Goal: Find specific page/section: Find specific page/section

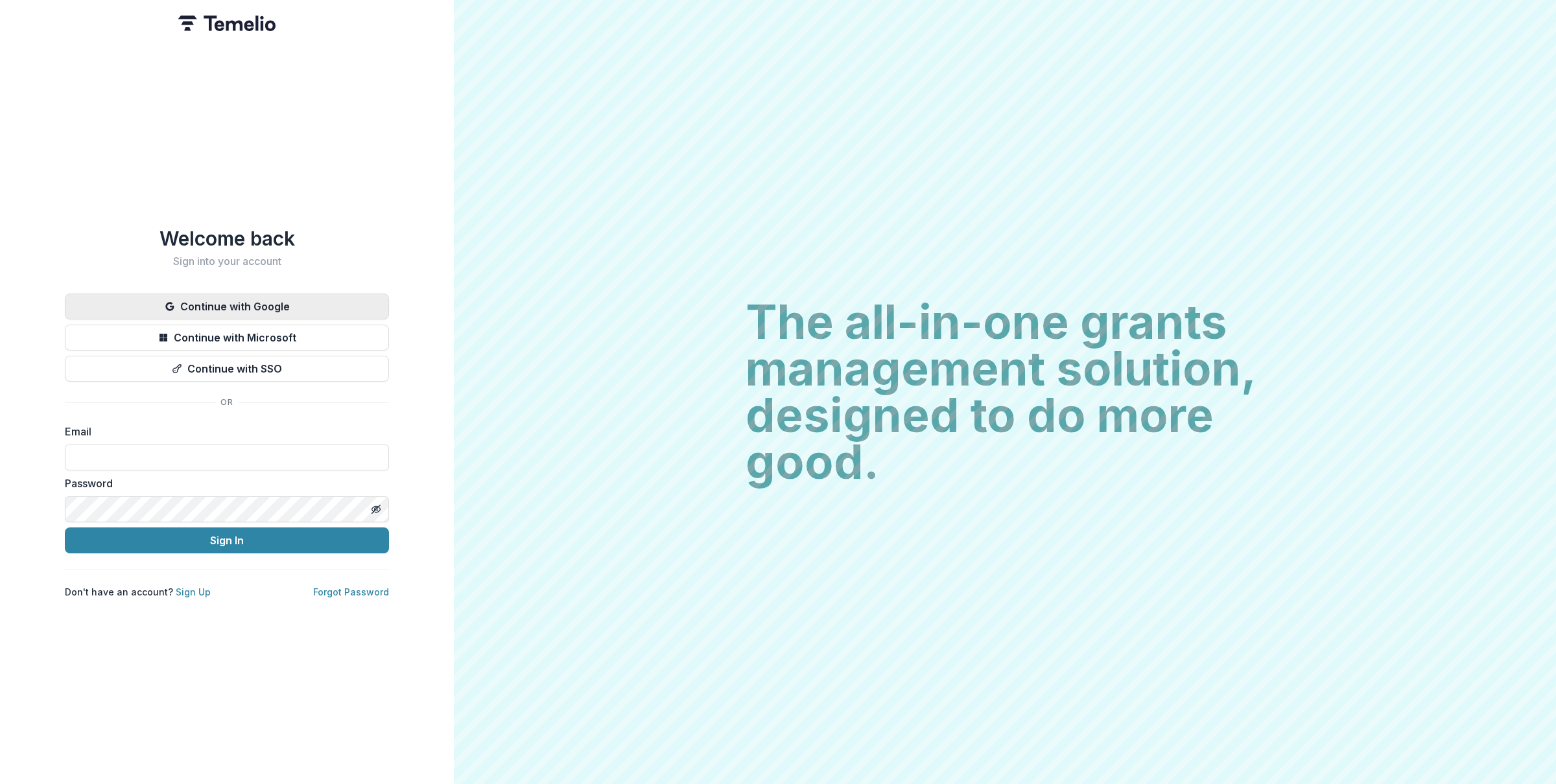
click at [292, 302] on button "Continue with Google" at bounding box center [226, 306] width 324 height 26
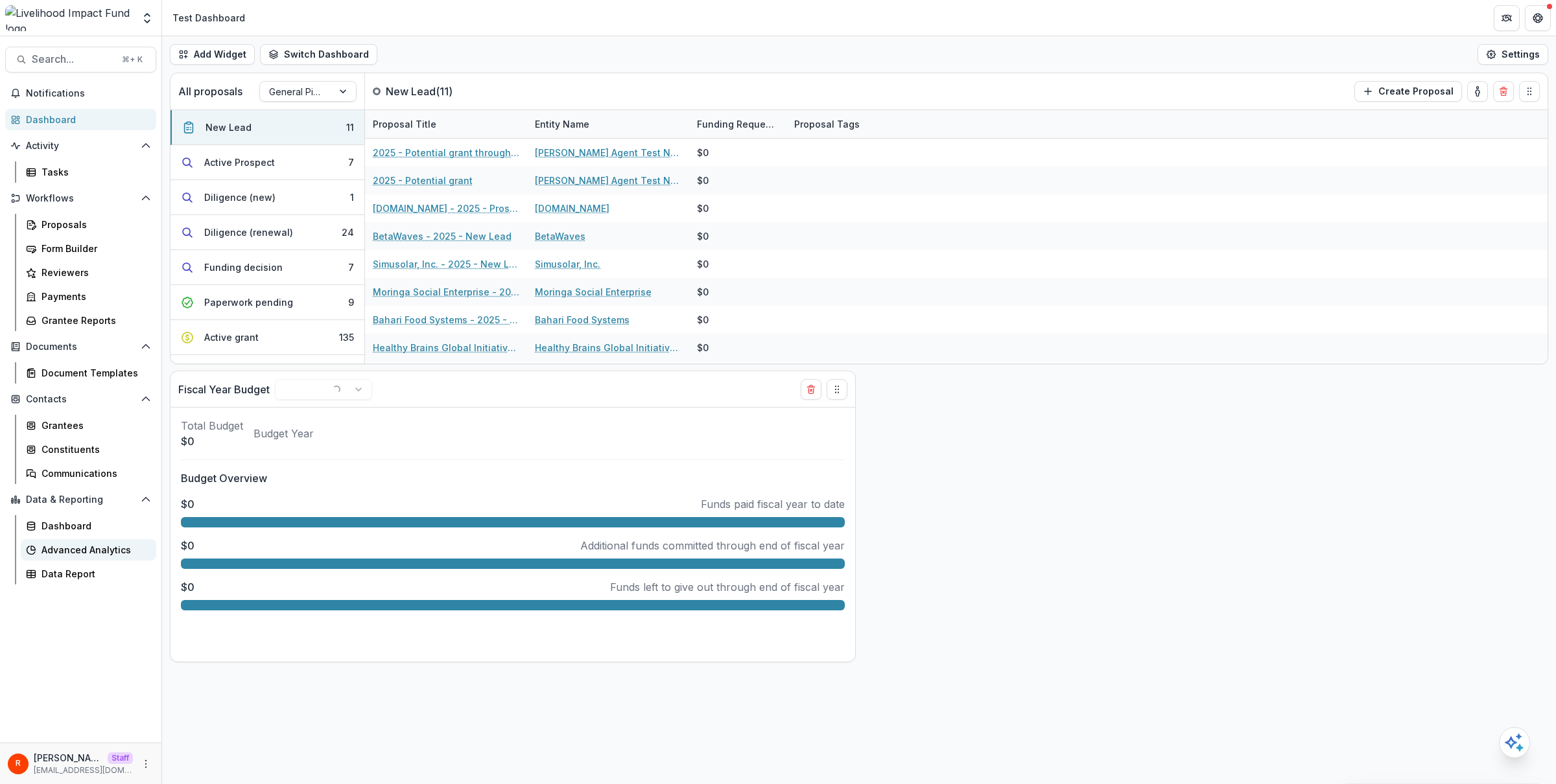
click at [88, 544] on div "Advanced Analytics" at bounding box center [94, 550] width 104 height 13
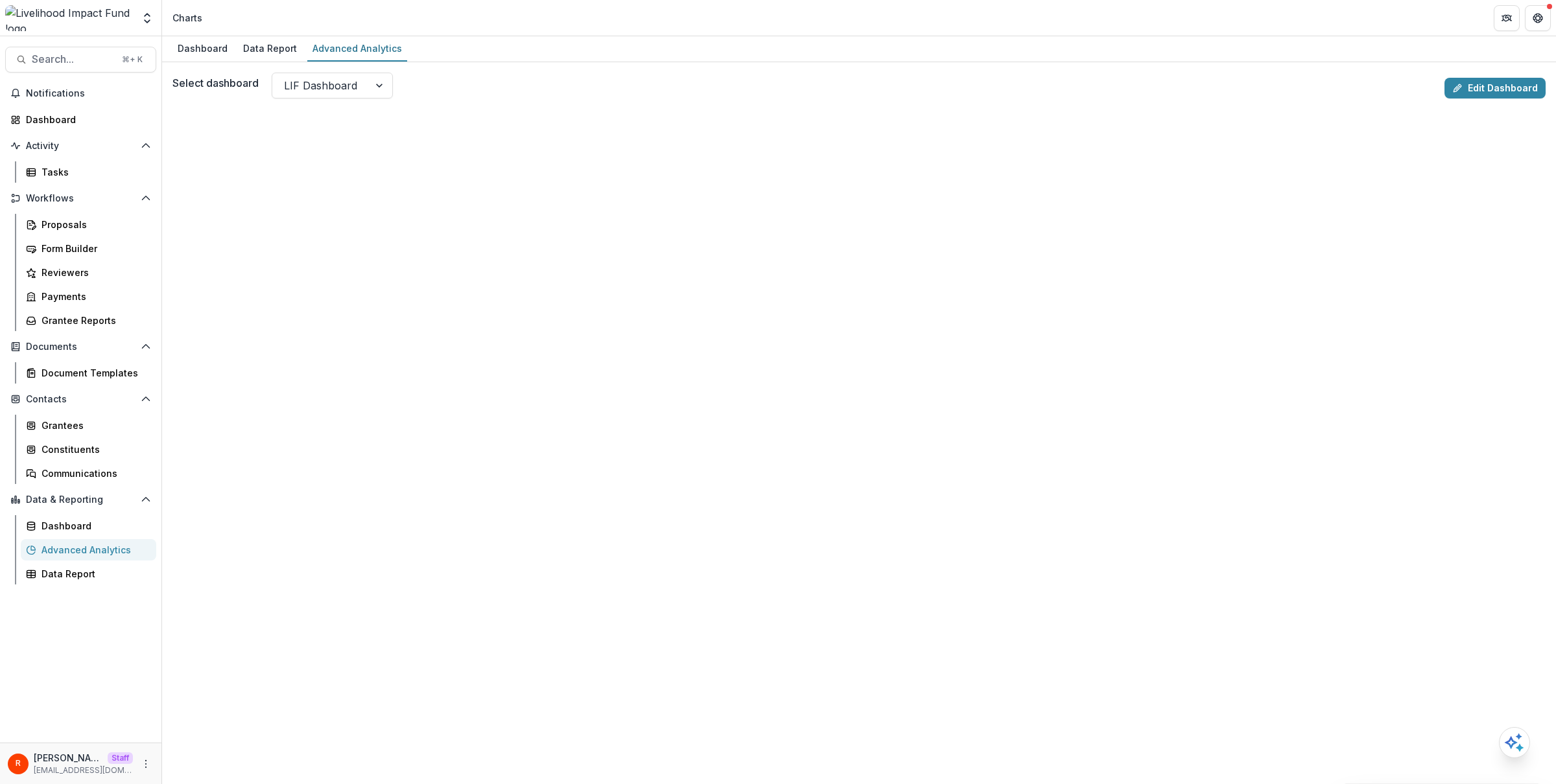
click at [1504, 90] on link "Edit Dashboard" at bounding box center [1495, 88] width 101 height 20
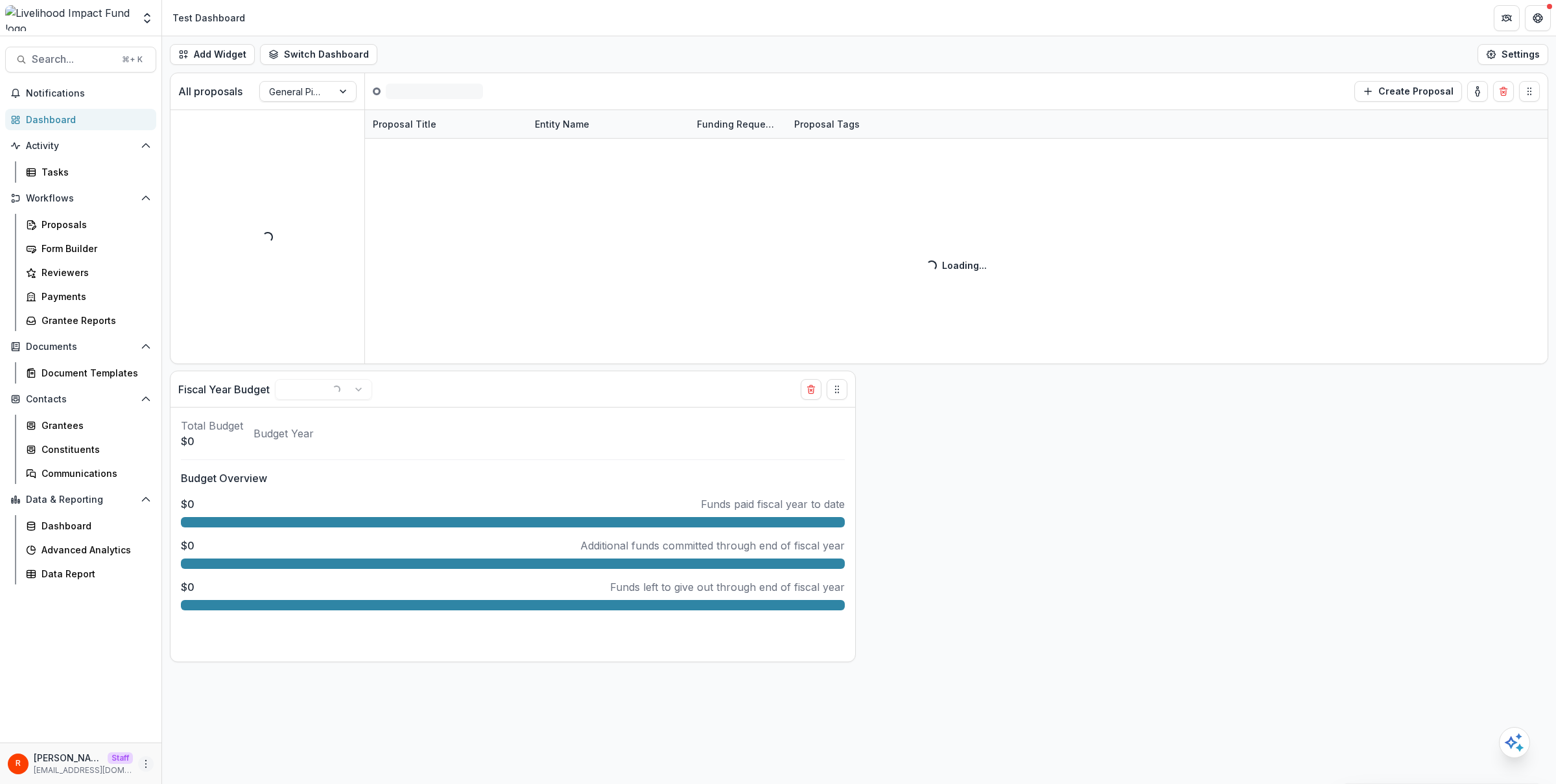
click at [149, 605] on icon "More" at bounding box center [146, 765] width 11 height 11
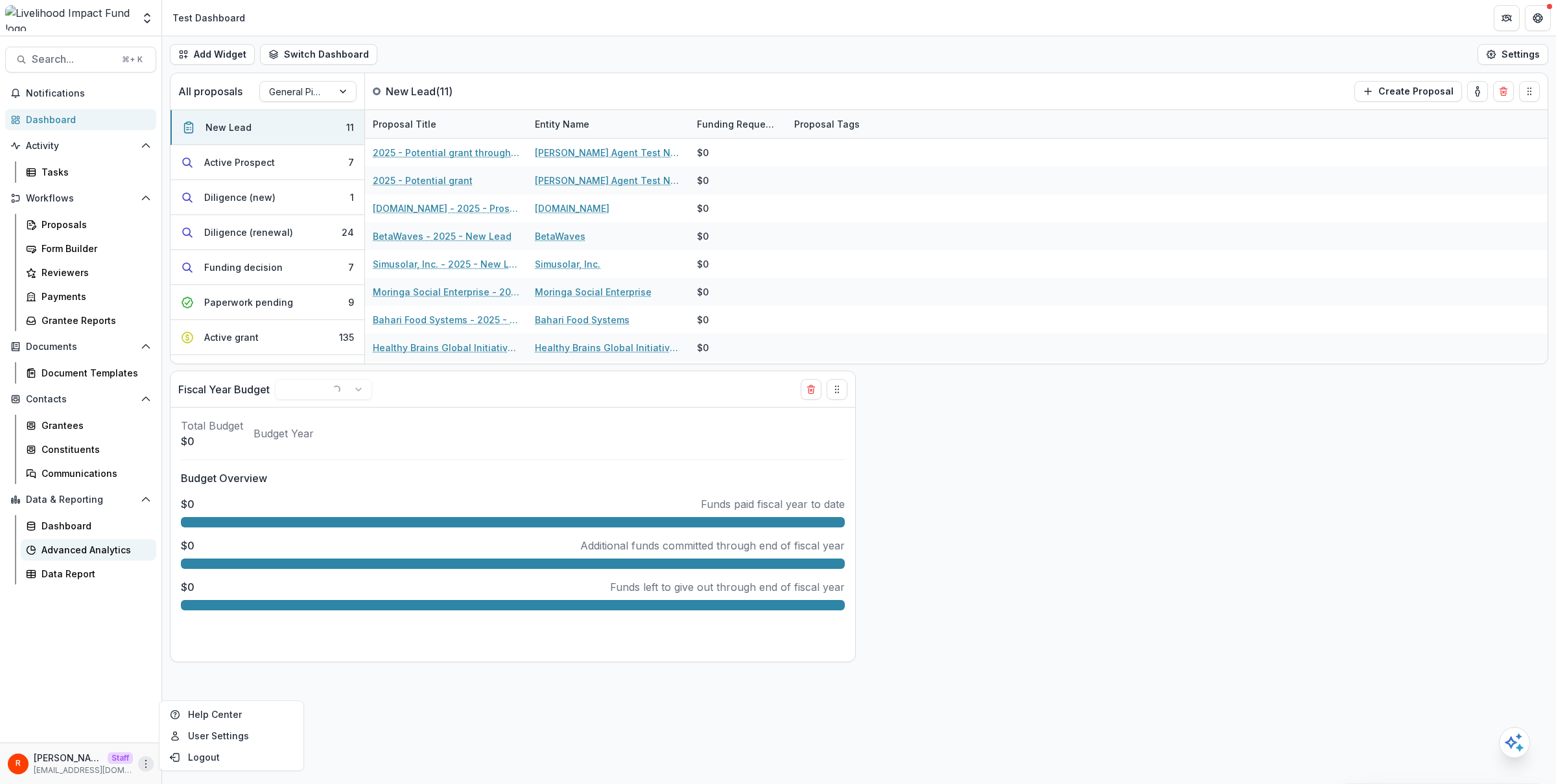
click at [102, 552] on div "Advanced Analytics" at bounding box center [94, 550] width 104 height 13
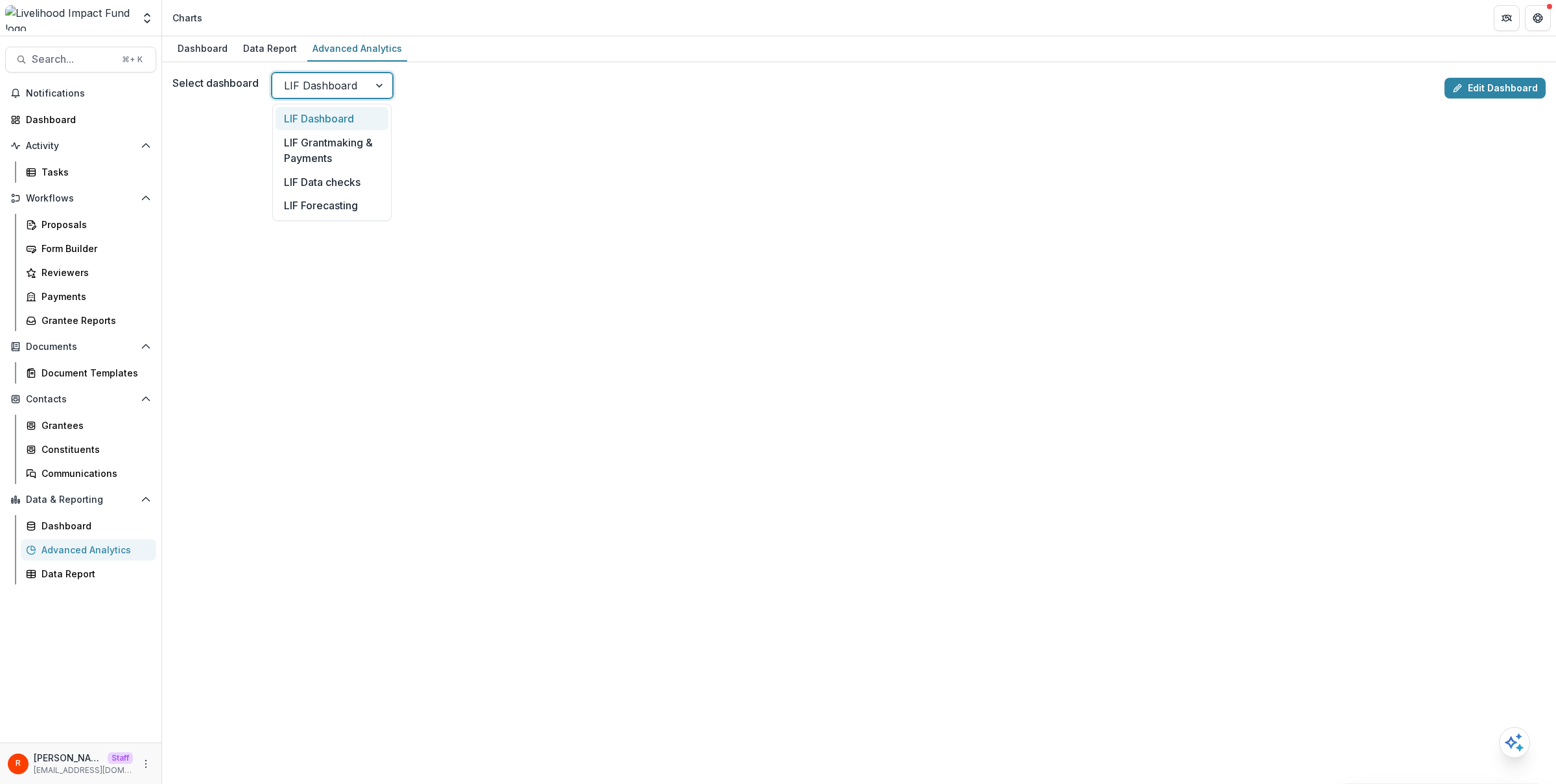
click at [343, 87] on div at bounding box center [320, 86] width 73 height 19
